Goal: Information Seeking & Learning: Learn about a topic

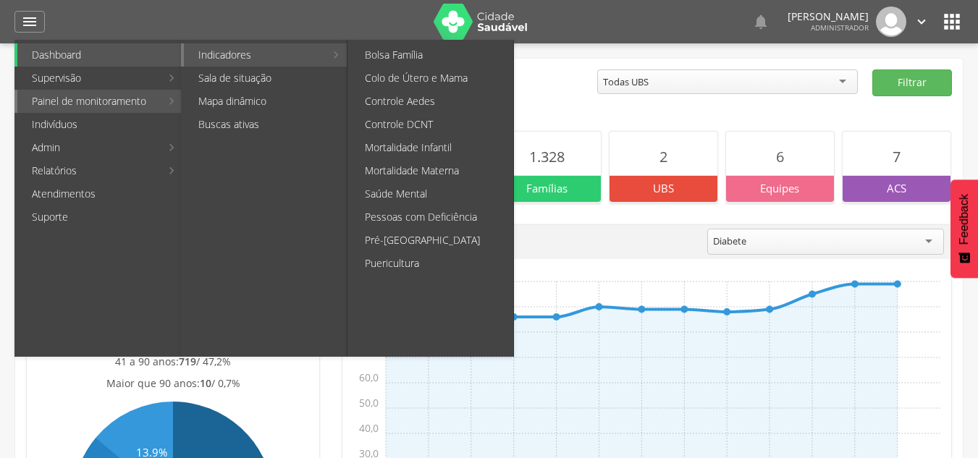
click at [321, 49] on link "Indicadores" at bounding box center [254, 54] width 141 height 23
click at [398, 260] on link "Puericultura" at bounding box center [431, 263] width 163 height 23
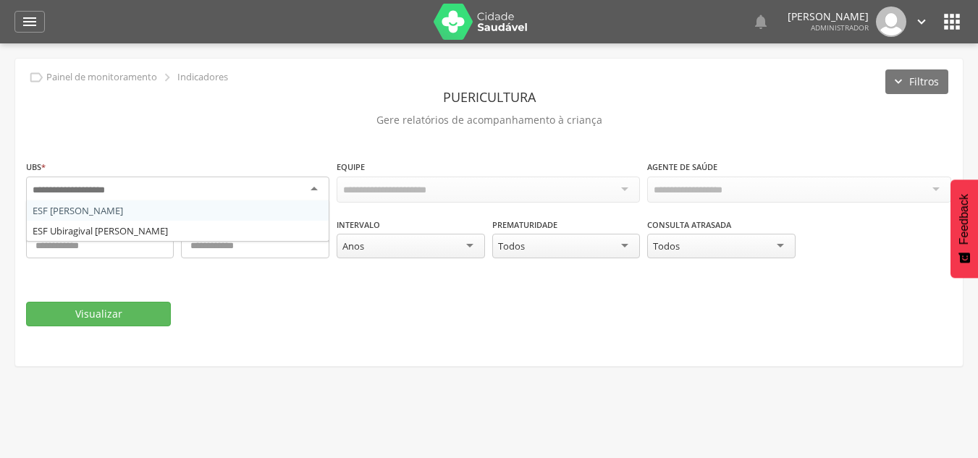
click at [294, 183] on div at bounding box center [177, 190] width 303 height 26
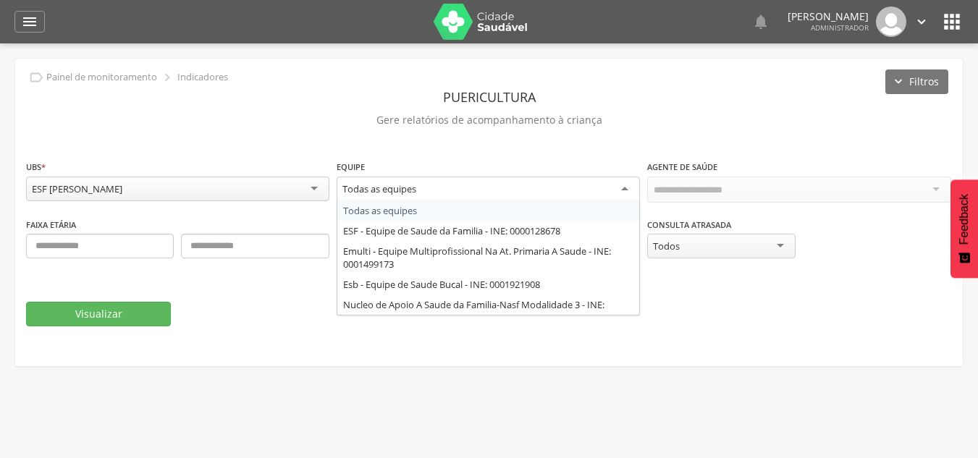
click at [562, 193] on div "Todas as equipes" at bounding box center [487, 190] width 303 height 26
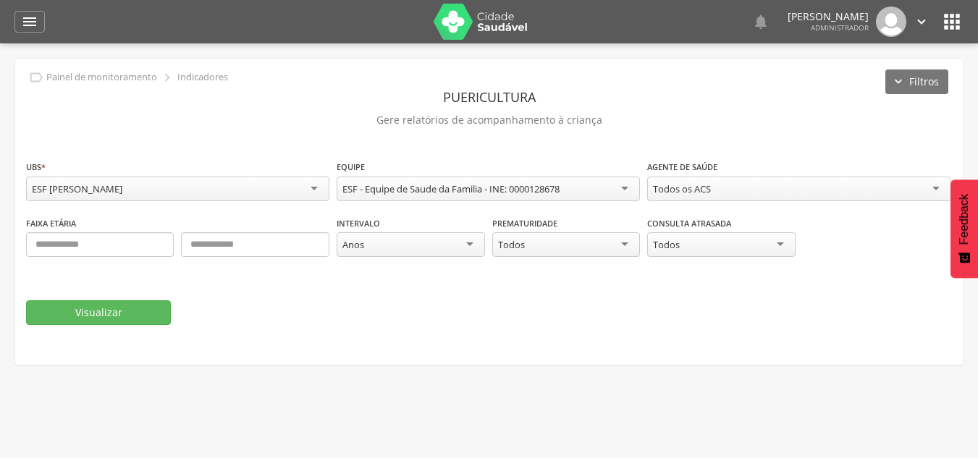
click at [732, 194] on div "Todos os ACS" at bounding box center [798, 189] width 303 height 25
click at [133, 242] on input "text" at bounding box center [100, 244] width 148 height 25
type input "*"
click at [234, 254] on input "text" at bounding box center [255, 244] width 148 height 25
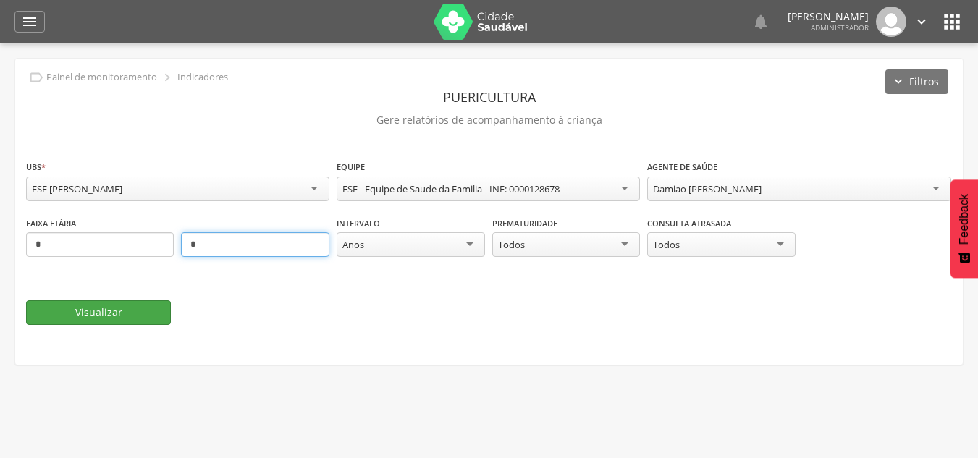
type input "*"
click at [113, 317] on button "Visualizar" at bounding box center [98, 312] width 145 height 25
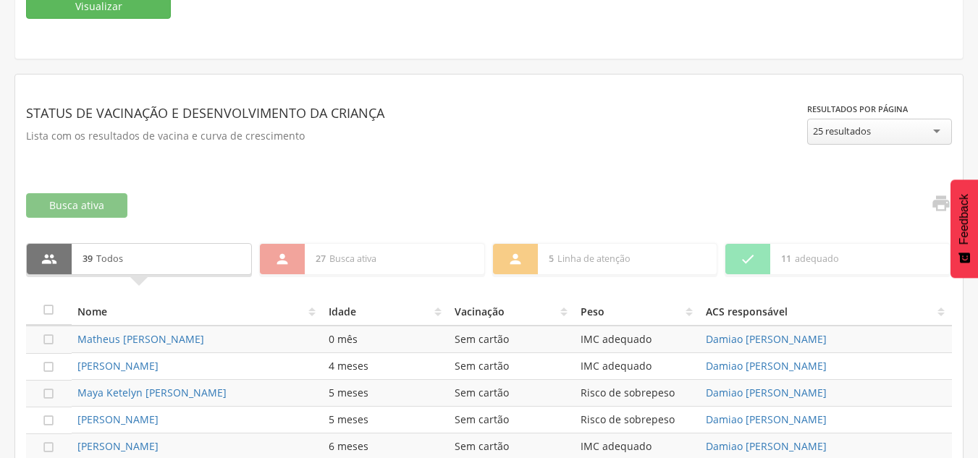
scroll to position [318, 0]
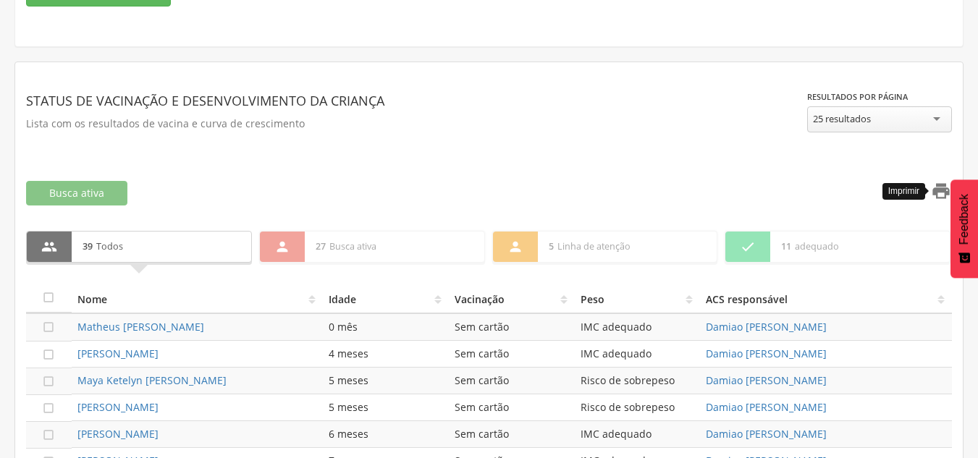
click at [940, 195] on icon "" at bounding box center [941, 191] width 20 height 20
click at [760, 77] on div "**********" at bounding box center [488, 121] width 925 height 97
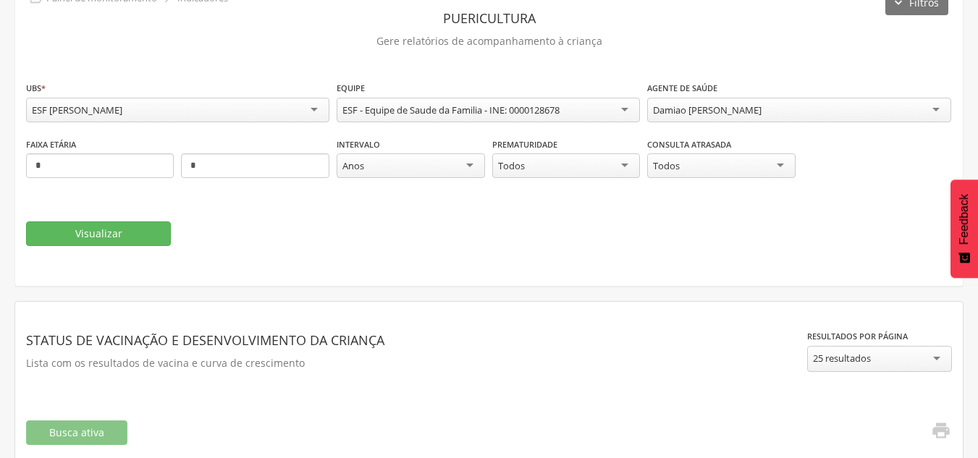
scroll to position [0, 0]
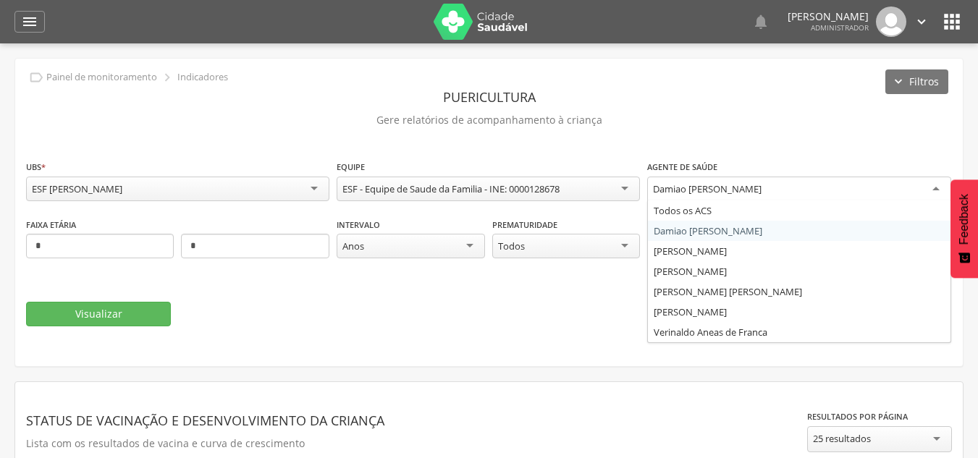
click at [759, 179] on div "Damiao [PERSON_NAME]" at bounding box center [798, 190] width 303 height 26
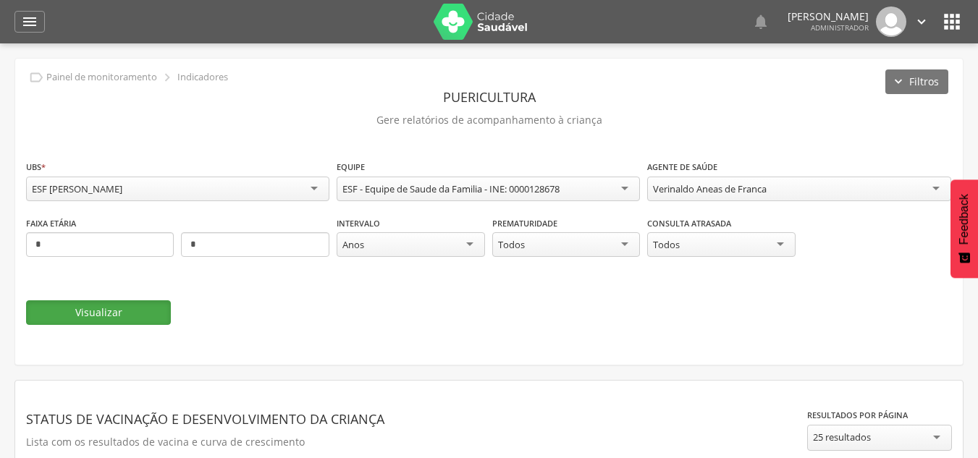
click at [51, 310] on button "Visualizar" at bounding box center [98, 312] width 145 height 25
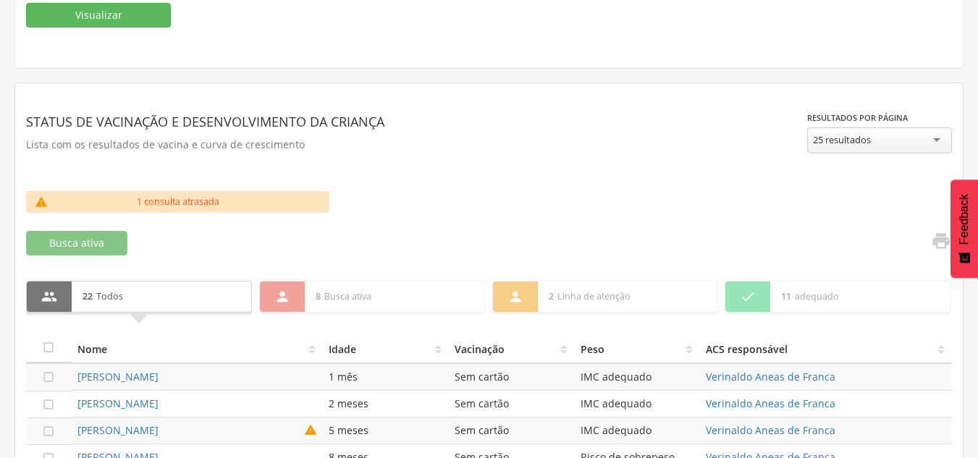
scroll to position [318, 0]
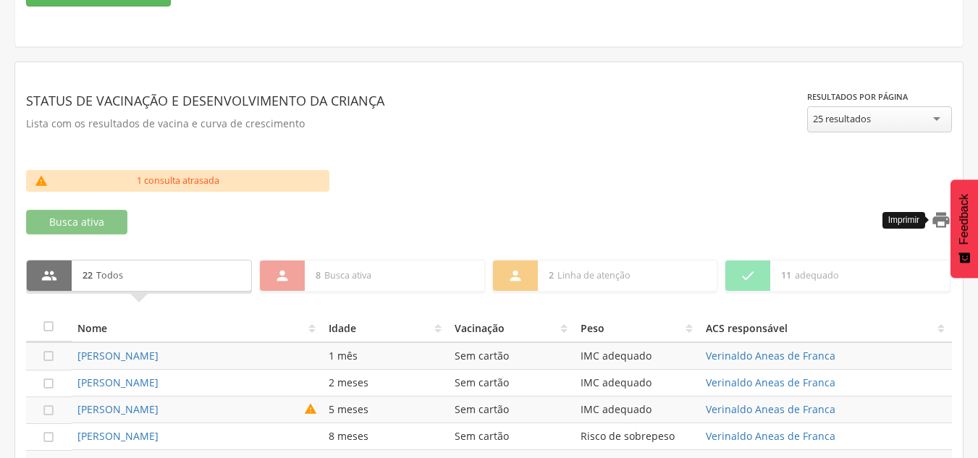
click at [940, 219] on icon "" at bounding box center [941, 220] width 20 height 20
